Goal: Task Accomplishment & Management: Manage account settings

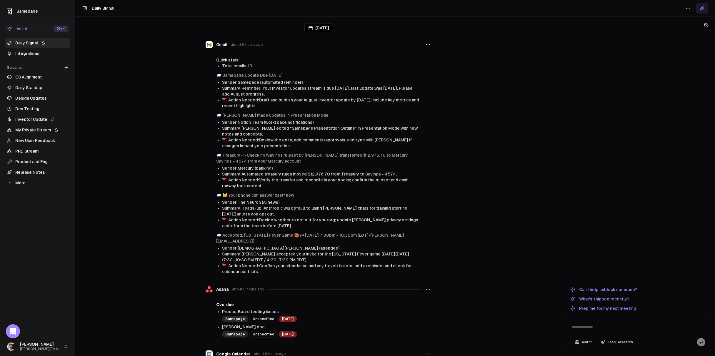
click at [16, 184] on link "More" at bounding box center [38, 182] width 66 height 9
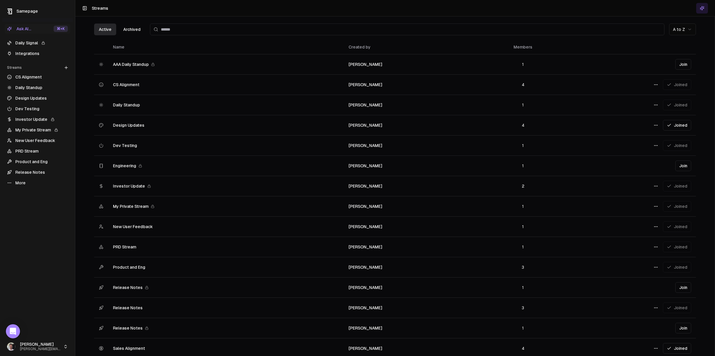
click at [29, 108] on link "Dev Testing" at bounding box center [38, 108] width 66 height 9
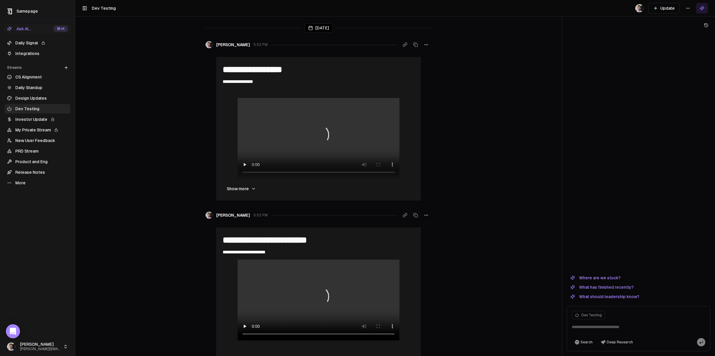
click at [687, 8] on html "**********" at bounding box center [357, 178] width 715 height 356
click at [686, 22] on div "Edit stream" at bounding box center [688, 20] width 39 height 9
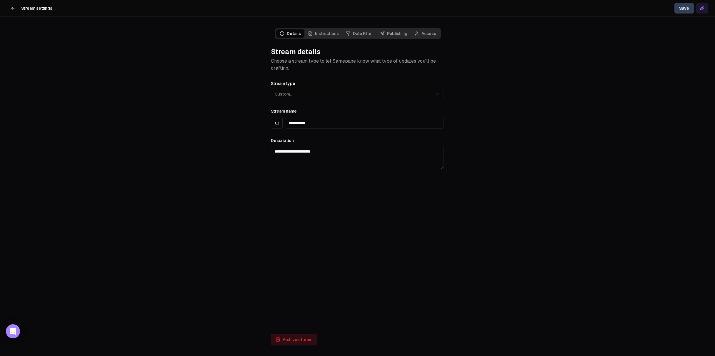
click at [430, 32] on link "Access" at bounding box center [425, 33] width 29 height 8
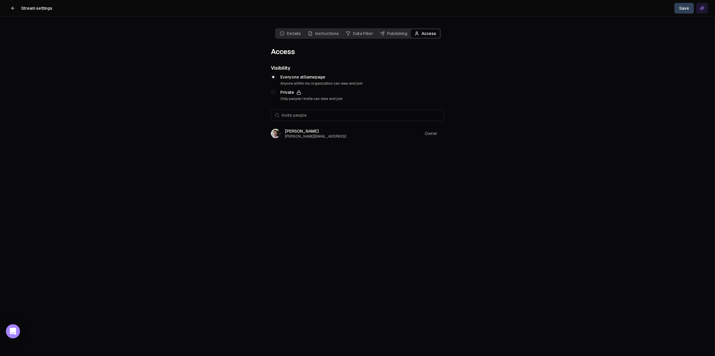
click at [297, 32] on link "Details" at bounding box center [290, 33] width 28 height 8
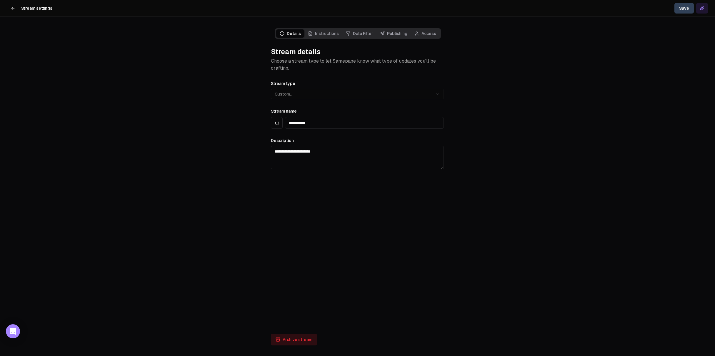
click at [287, 340] on button "Archive stream" at bounding box center [294, 340] width 46 height 12
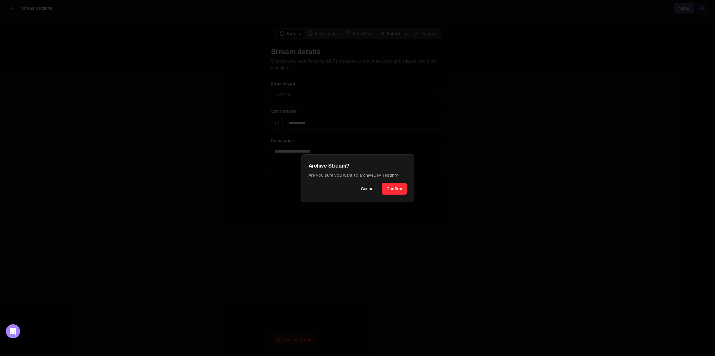
click at [383, 193] on button "Confirm" at bounding box center [394, 189] width 25 height 12
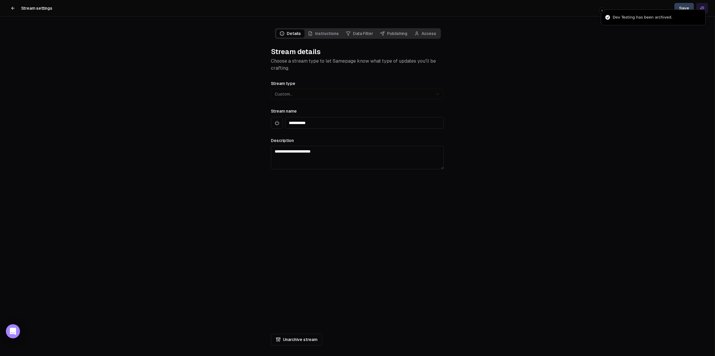
click at [14, 7] on icon at bounding box center [13, 8] width 5 height 5
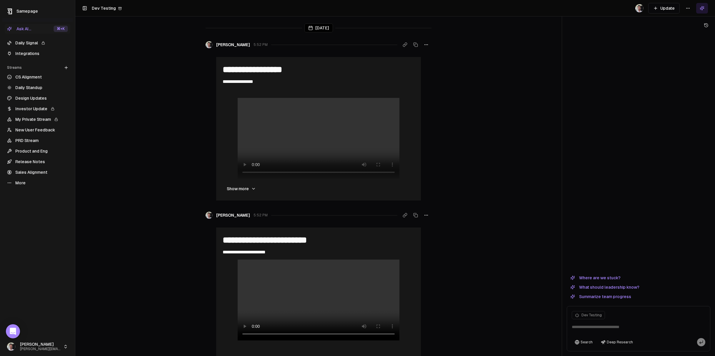
click at [22, 183] on link "More" at bounding box center [38, 182] width 66 height 9
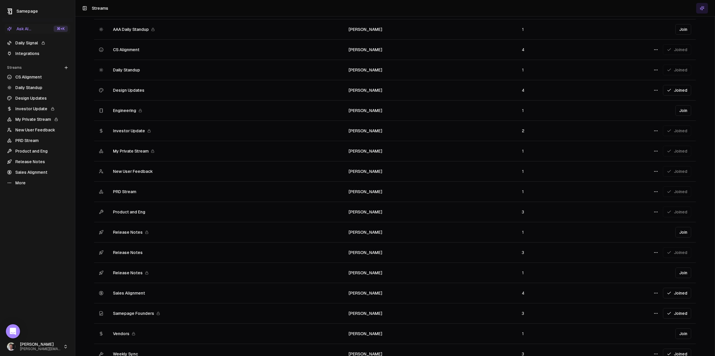
scroll to position [65, 0]
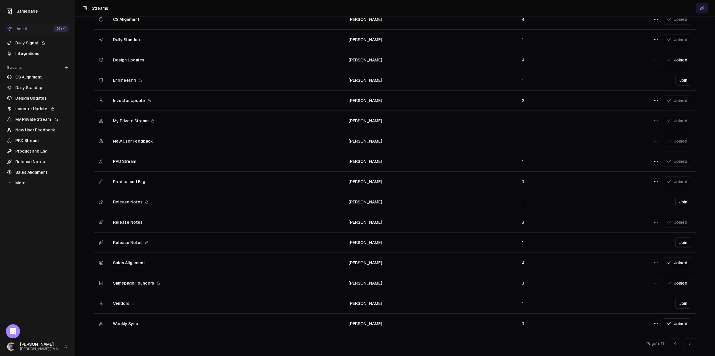
click at [127, 325] on span "Weekly Sync" at bounding box center [125, 324] width 25 height 6
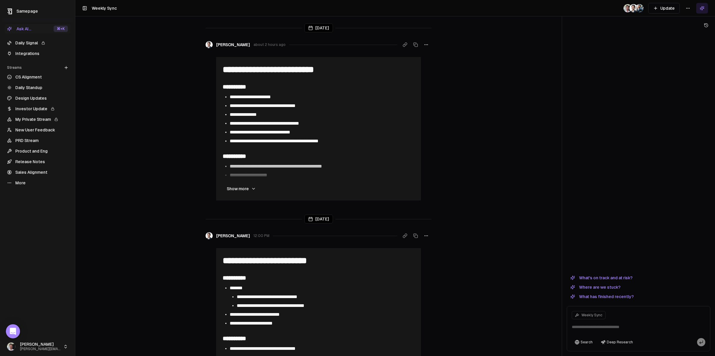
click at [233, 191] on button "Show more" at bounding box center [241, 189] width 39 height 12
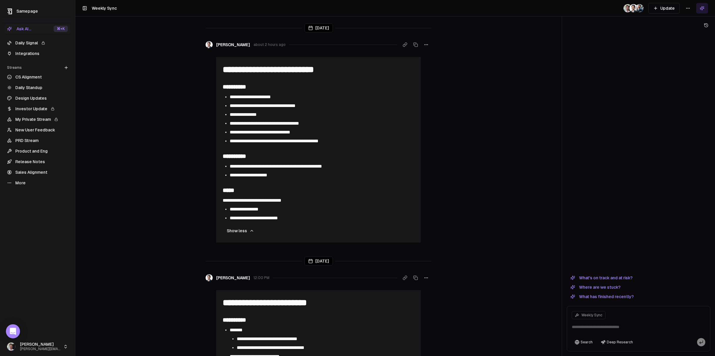
click at [253, 173] on span "**********" at bounding box center [249, 175] width 38 height 4
